Goal: Use online tool/utility

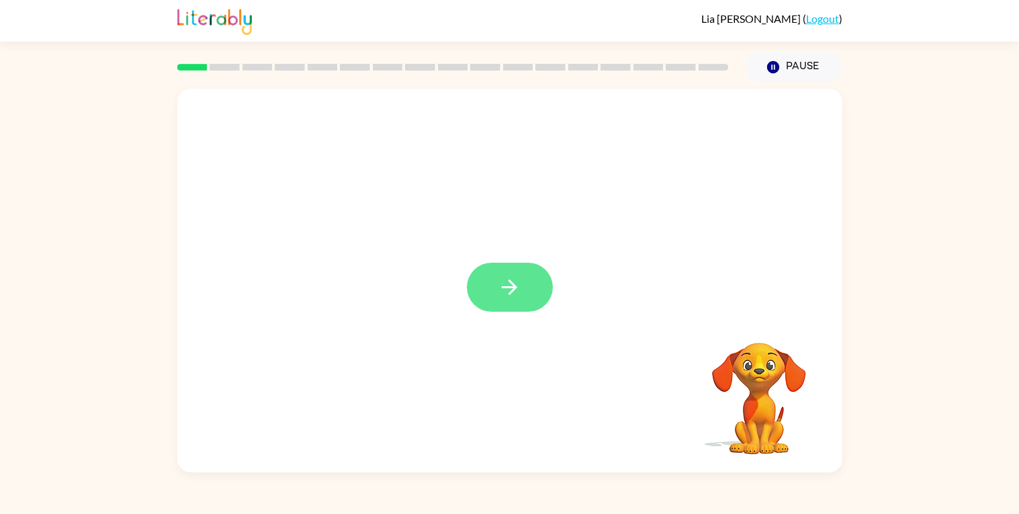
click at [528, 277] on button "button" at bounding box center [510, 287] width 86 height 49
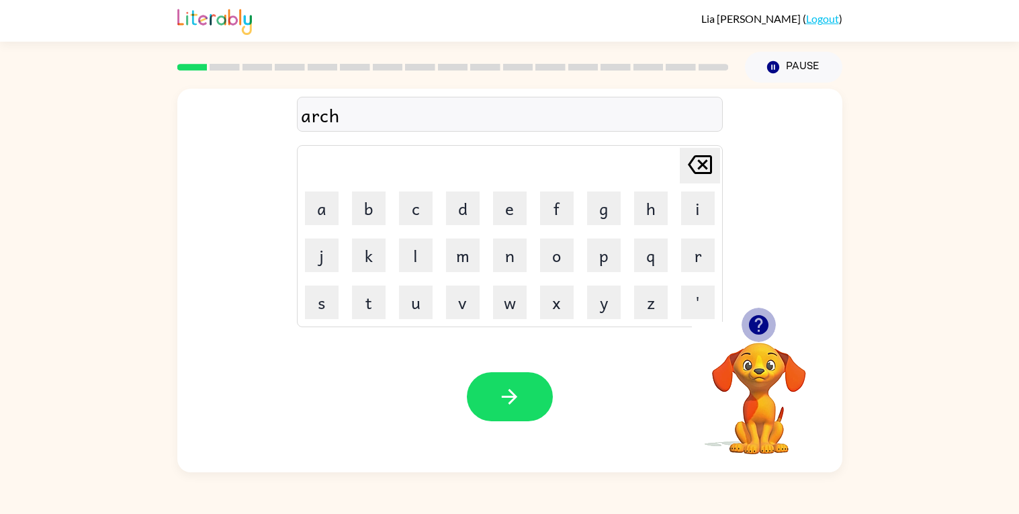
click at [751, 330] on icon "button" at bounding box center [758, 324] width 19 height 19
click at [548, 407] on button "button" at bounding box center [510, 396] width 86 height 49
click at [769, 339] on button "button" at bounding box center [759, 325] width 34 height 34
click at [754, 400] on video "Your browser must support playing .mp4 files to use Literably. Please try using…" at bounding box center [759, 389] width 134 height 134
click at [762, 315] on icon "button" at bounding box center [759, 325] width 24 height 24
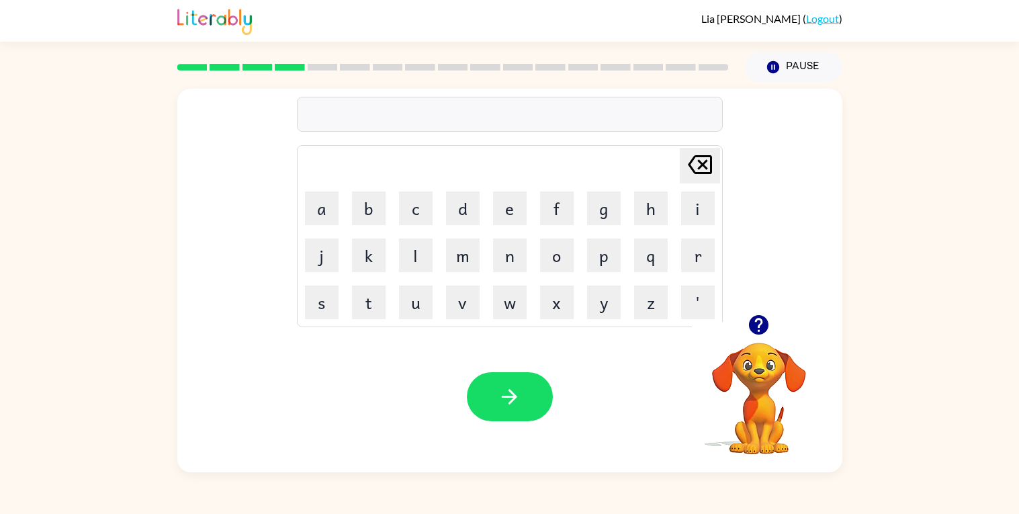
click at [763, 320] on icon "button" at bounding box center [758, 324] width 19 height 19
click at [531, 412] on button "button" at bounding box center [510, 396] width 86 height 49
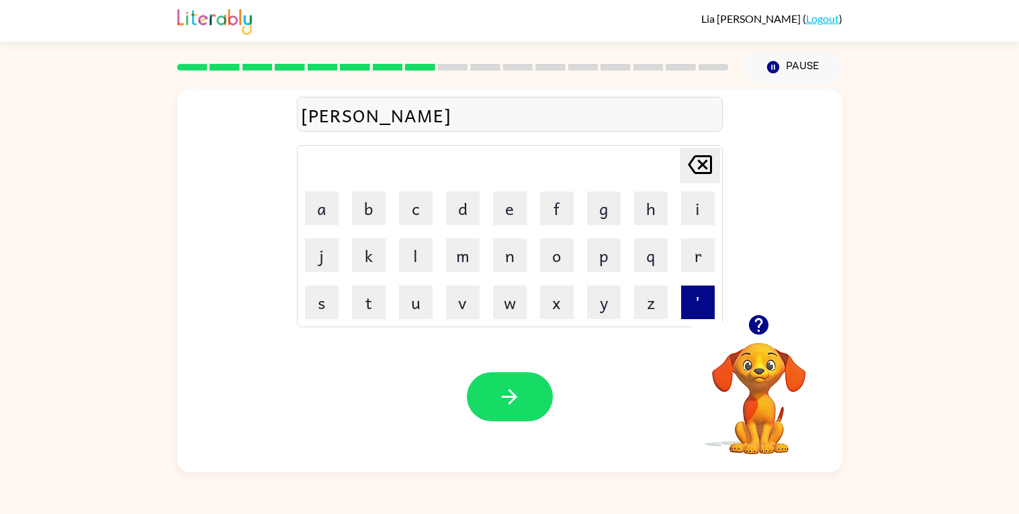
click at [707, 298] on button "'" at bounding box center [698, 303] width 34 height 34
type button "'"
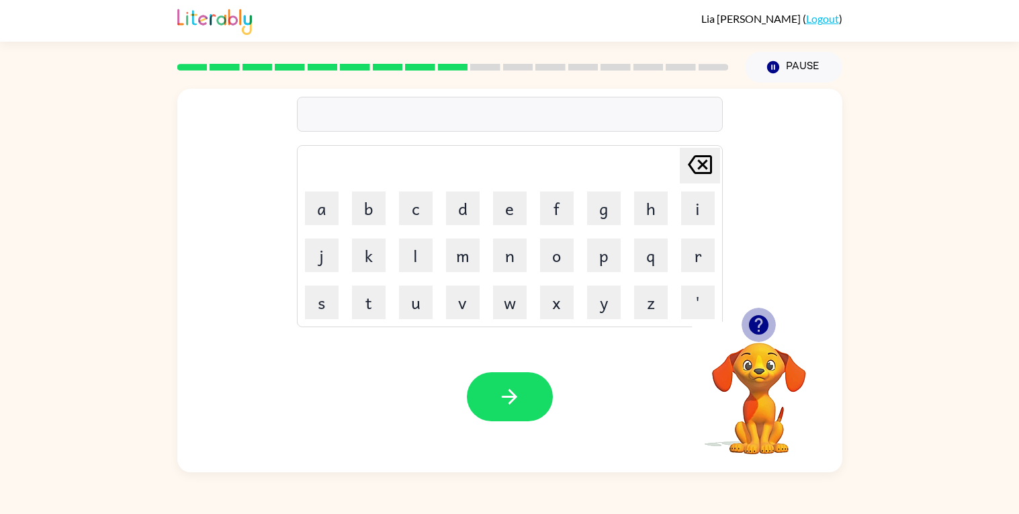
click at [758, 331] on icon "button" at bounding box center [759, 325] width 24 height 24
click at [758, 324] on icon "button" at bounding box center [758, 324] width 19 height 19
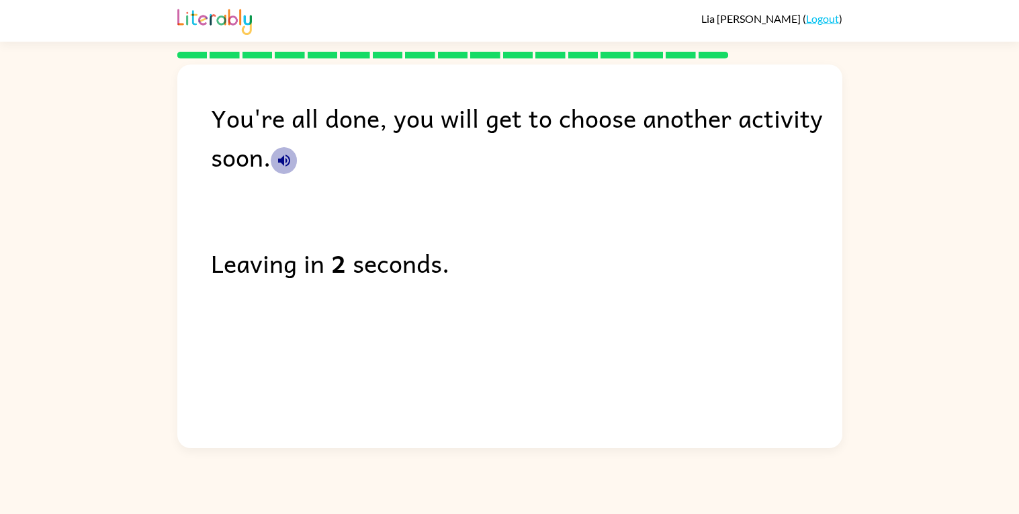
click at [276, 167] on icon "button" at bounding box center [284, 160] width 16 height 16
